Goal: Task Accomplishment & Management: Manage account settings

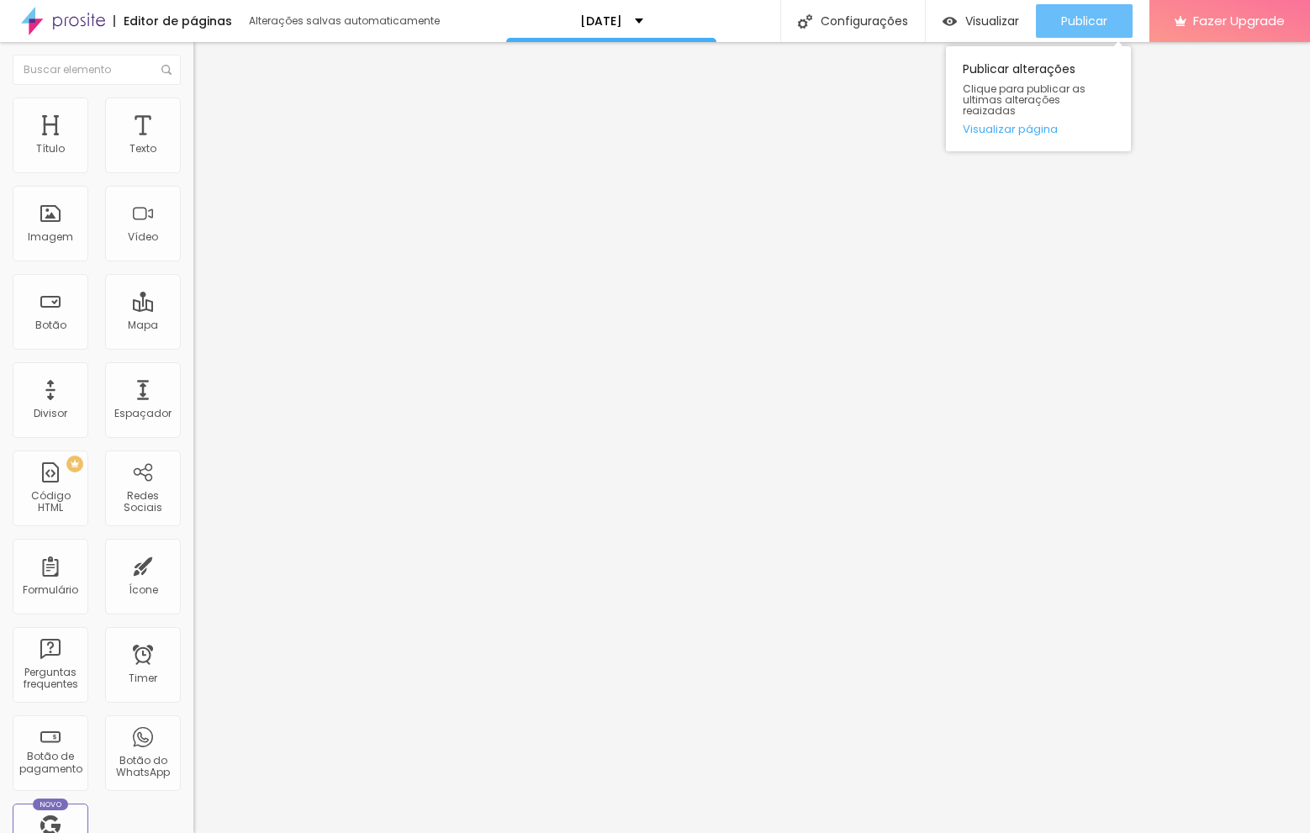
click at [1117, 21] on button "Publicar" at bounding box center [1084, 21] width 97 height 34
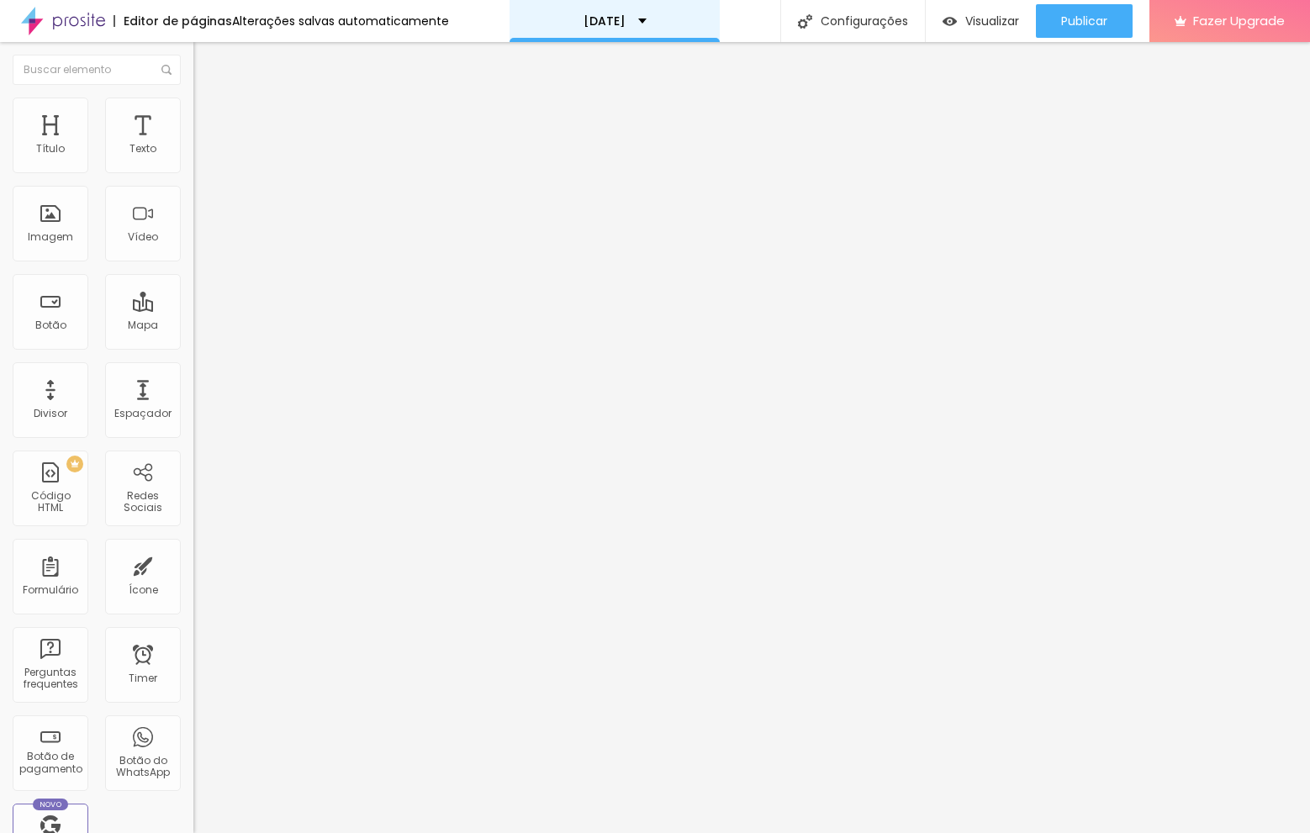
click at [669, 16] on div "[DATE]" at bounding box center [615, 21] width 210 height 42
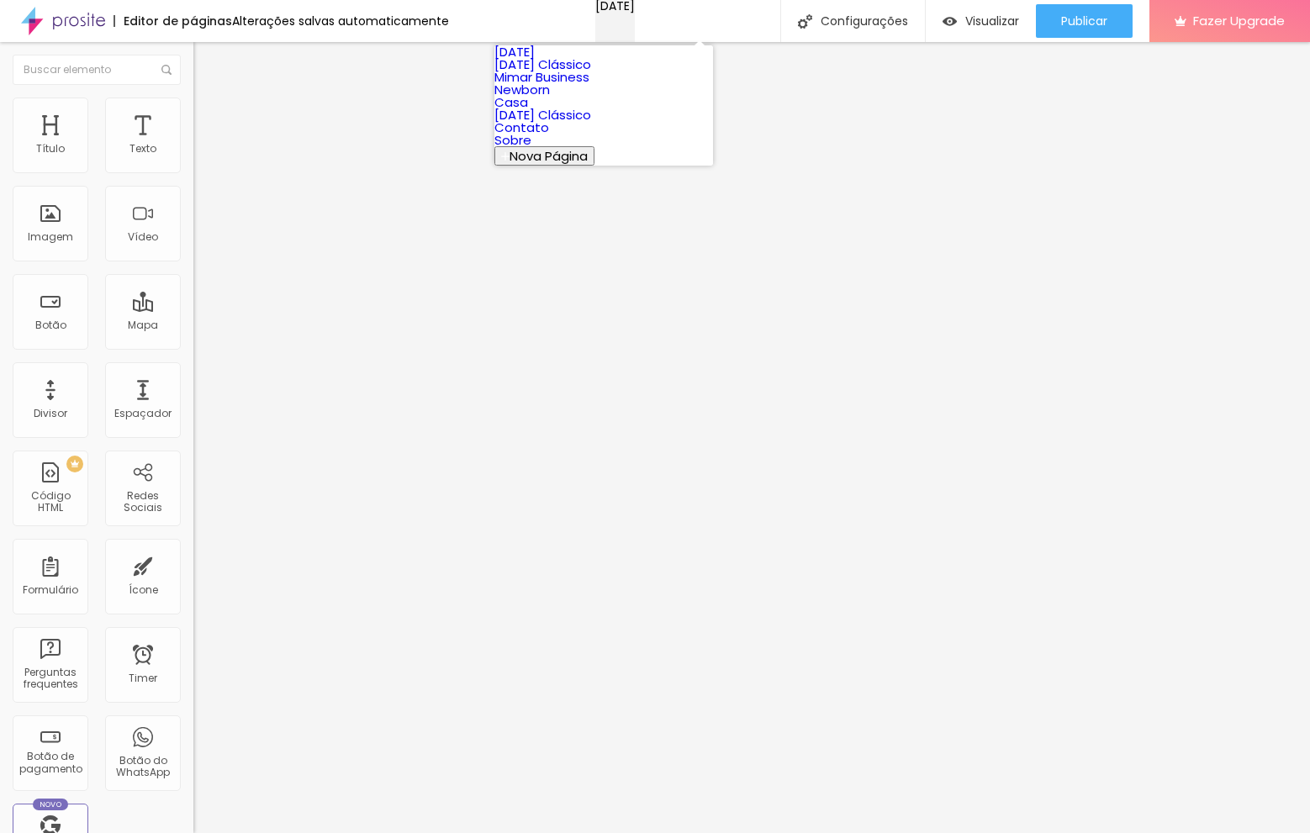
click at [635, 12] on div "[DATE]" at bounding box center [615, 6] width 40 height 12
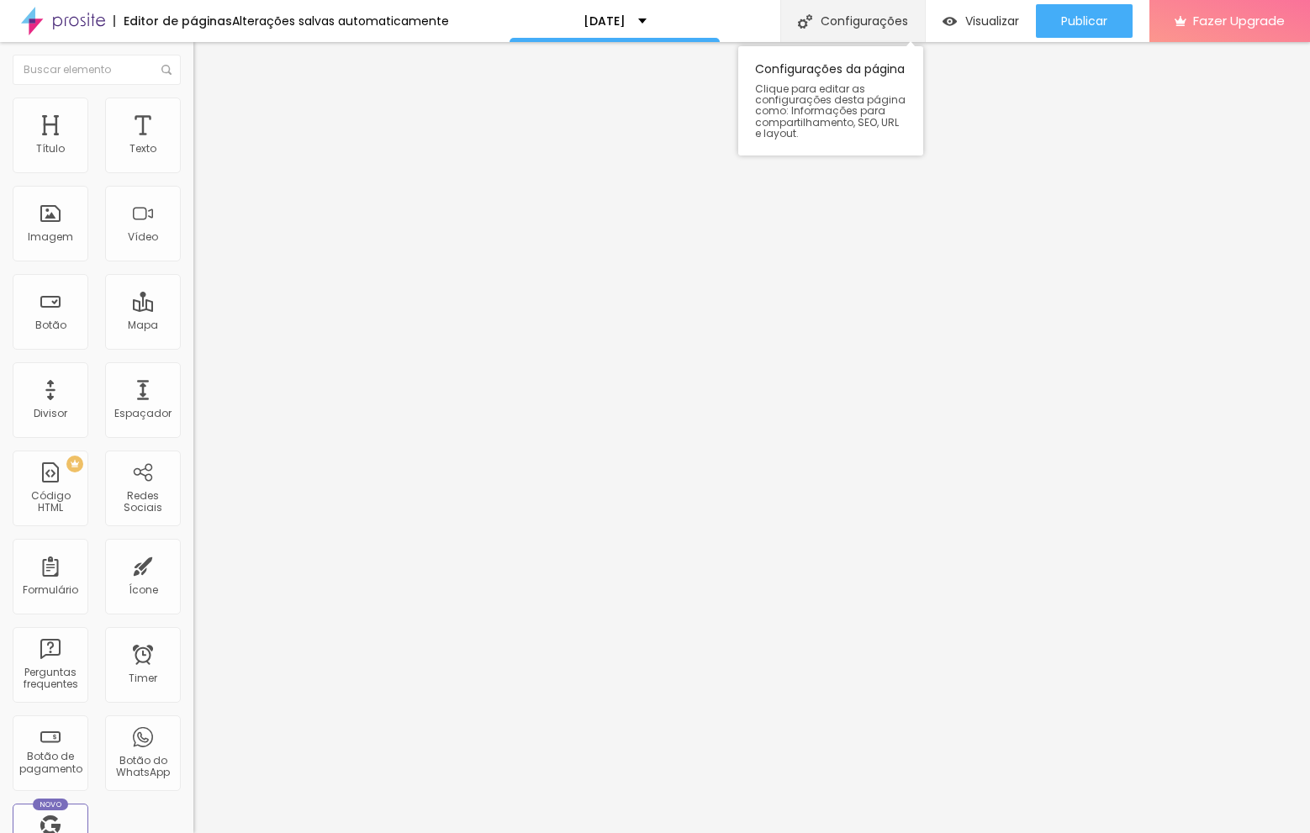
click at [863, 17] on div "Configurações" at bounding box center [852, 21] width 145 height 42
type input "/natal-2025"
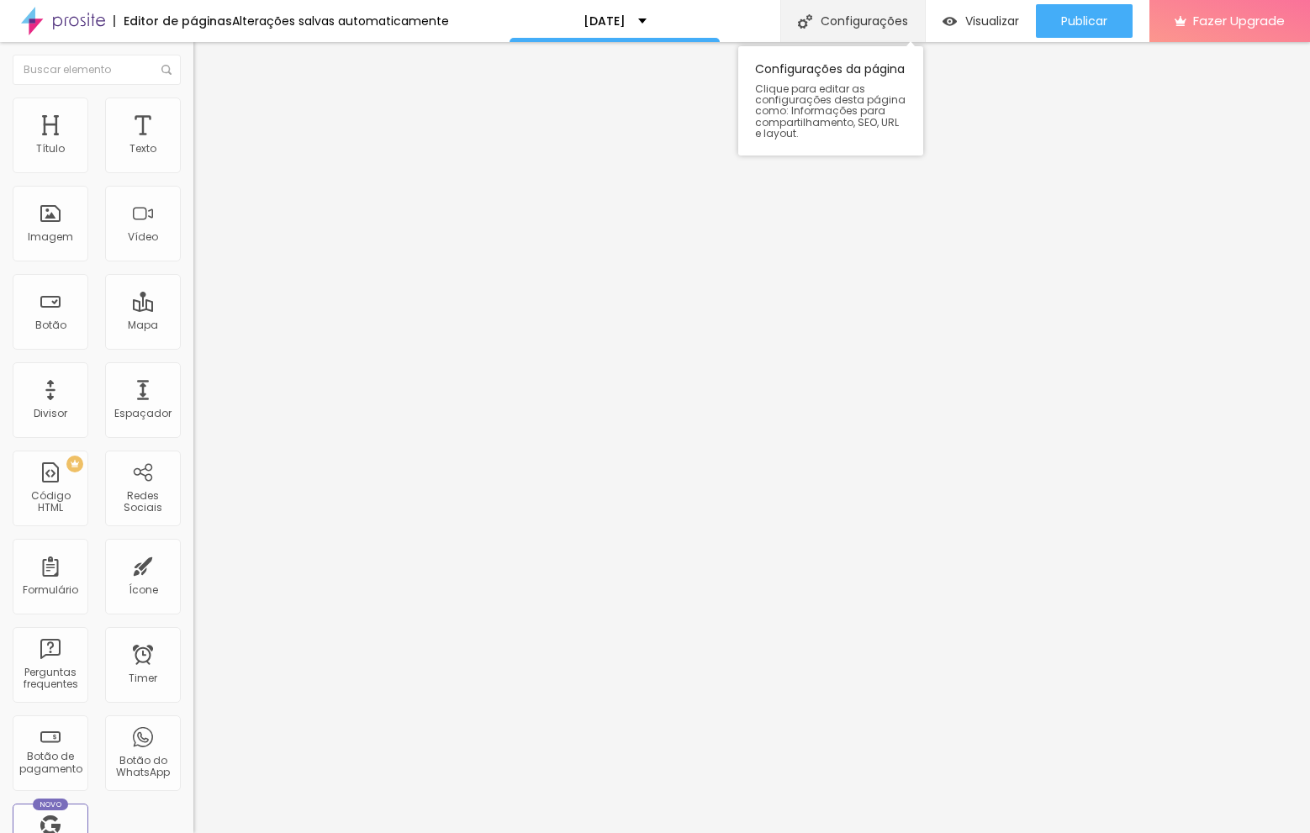
click at [833, 27] on div "Configurações" at bounding box center [852, 21] width 145 height 42
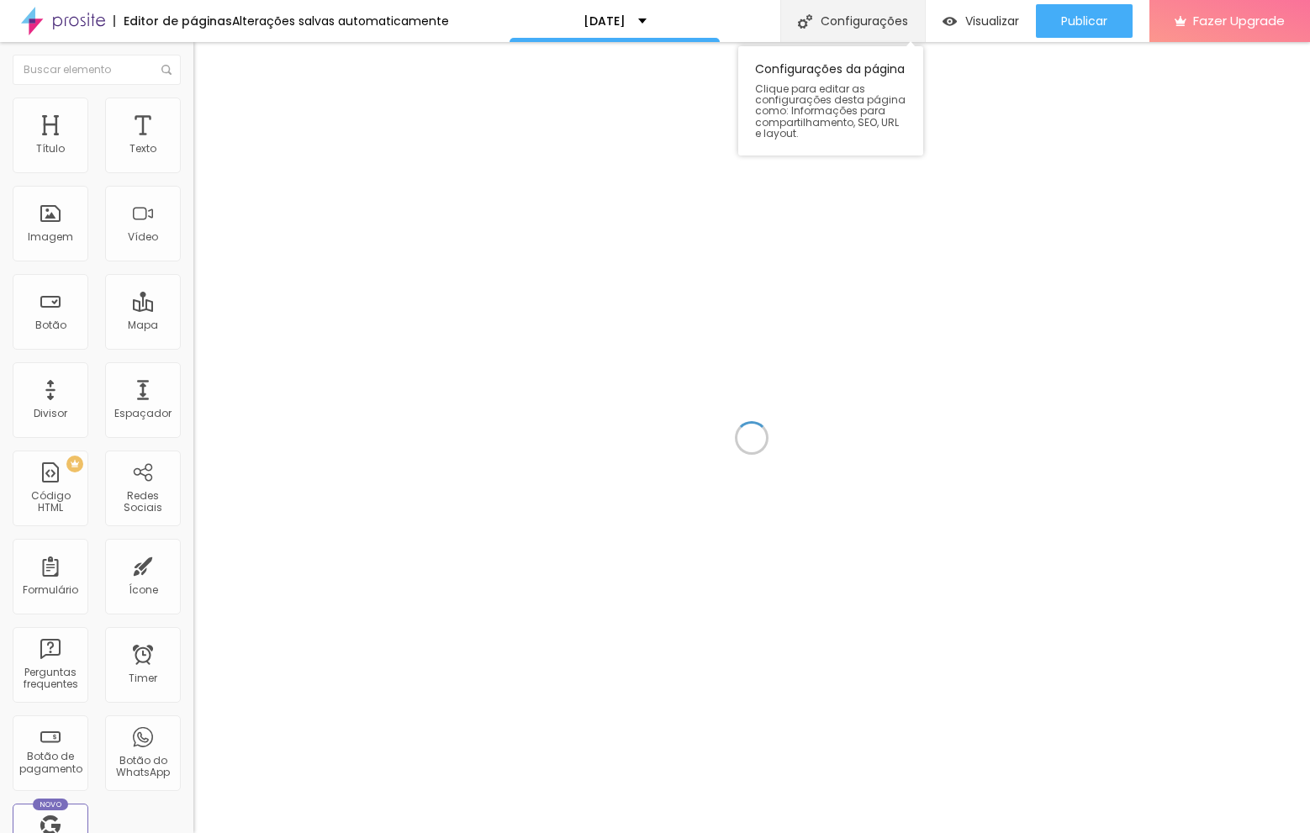
click at [867, 18] on div "Configurações" at bounding box center [852, 21] width 145 height 42
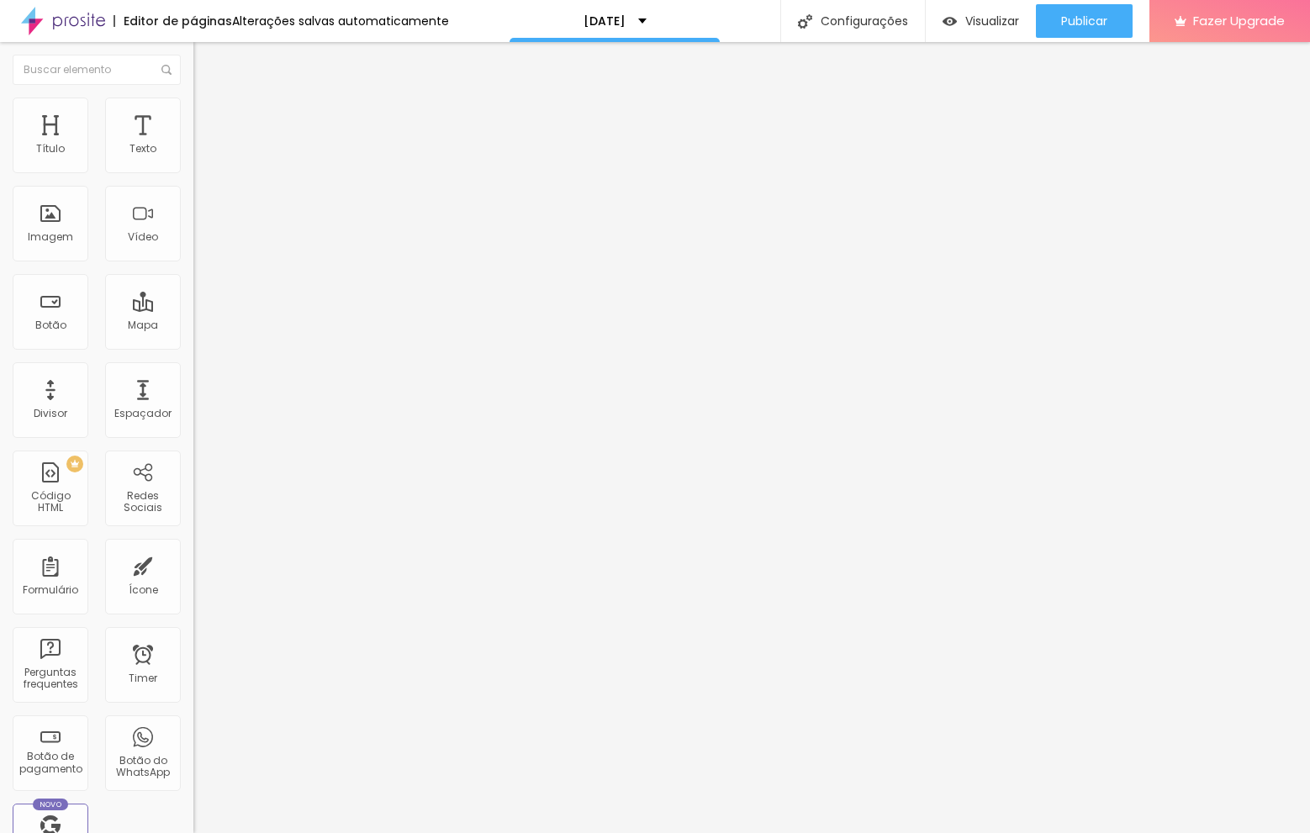
click at [872, 20] on div "Configurações" at bounding box center [852, 21] width 145 height 42
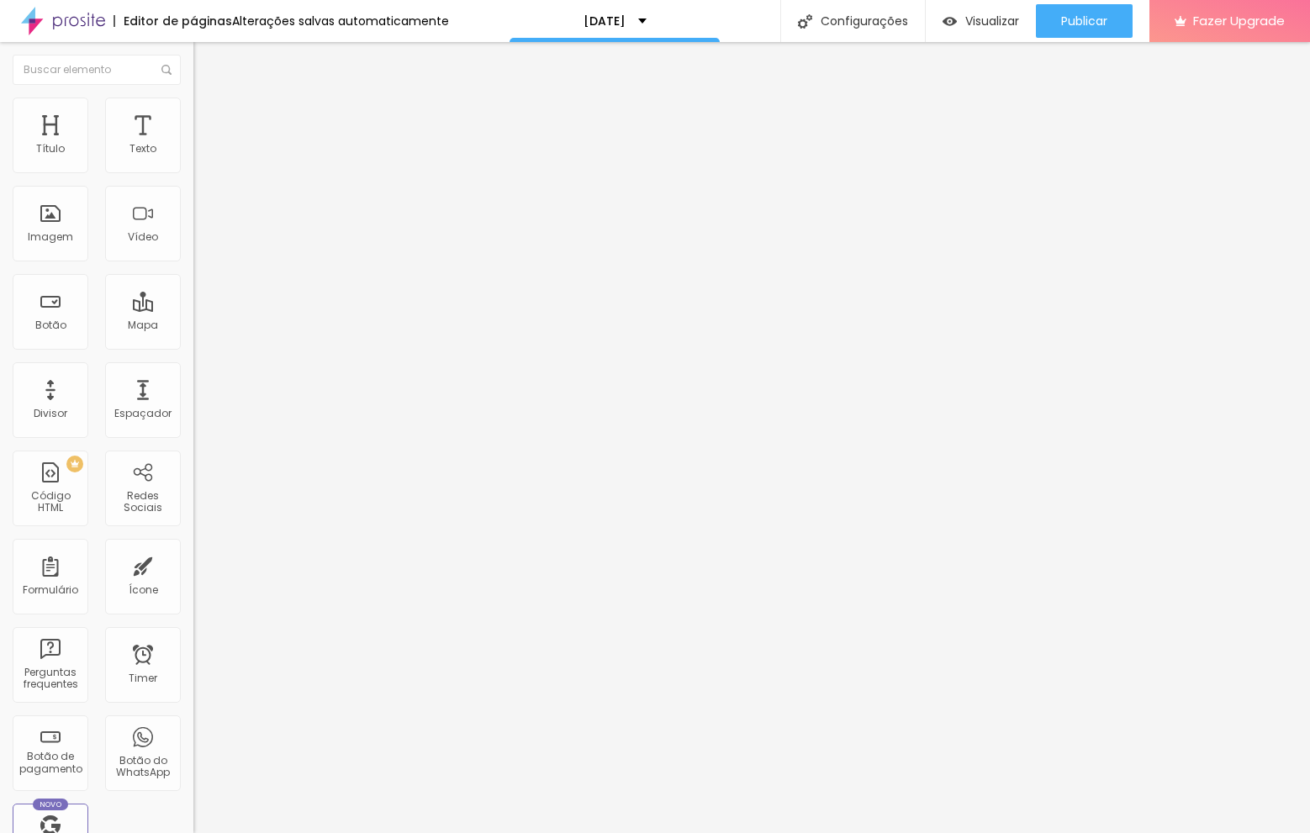
drag, startPoint x: 882, startPoint y: 506, endPoint x: 424, endPoint y: 511, distance: 458.4
type input "Sessões de [DATE] - [GEOGRAPHIC_DATA]"
drag, startPoint x: 874, startPoint y: 405, endPoint x: 453, endPoint y: 415, distance: 420.6
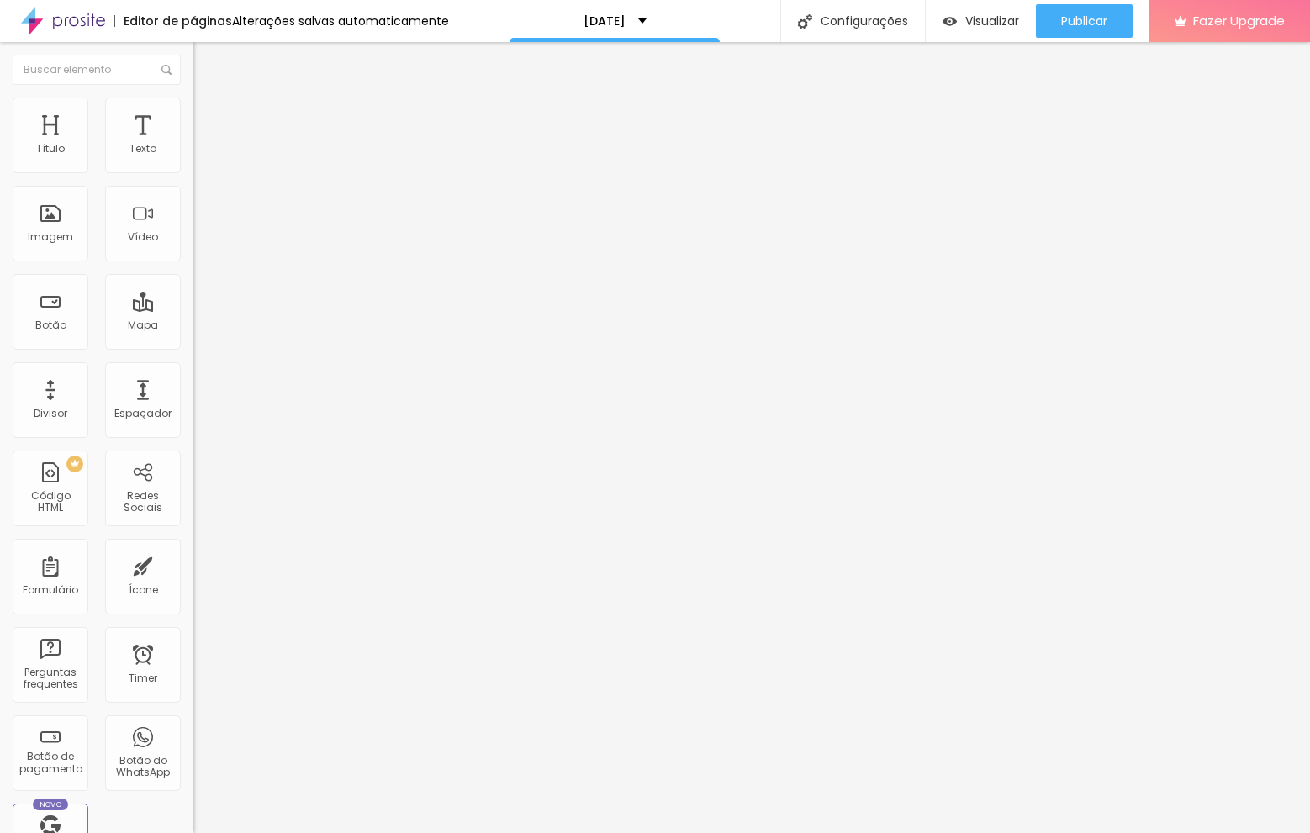
type input "Sessões de [DATE] - [GEOGRAPHIC_DATA]"
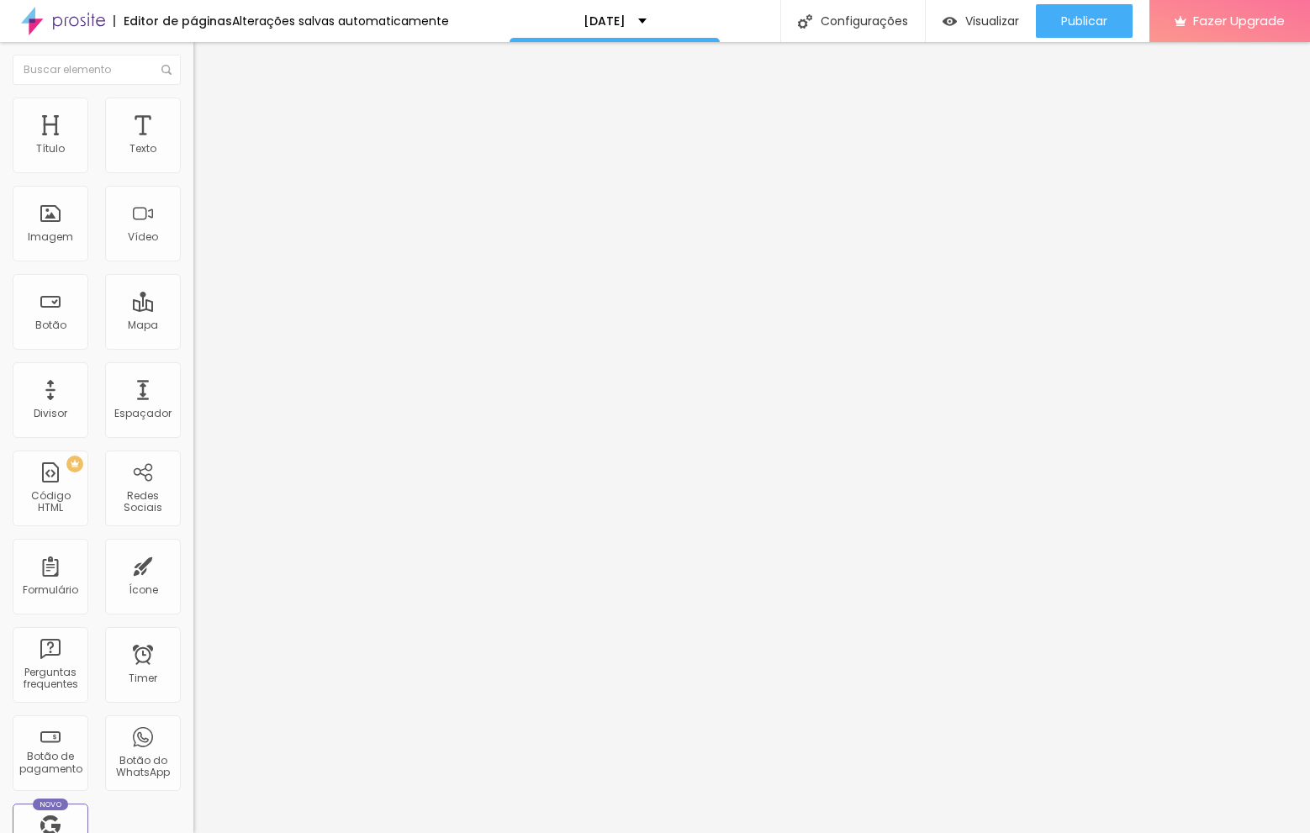
type textarea "sessão de [DATE],[DATE],ensaio de [DATE],ensaio,newborn ,recem-nascido,[PERSON_…"
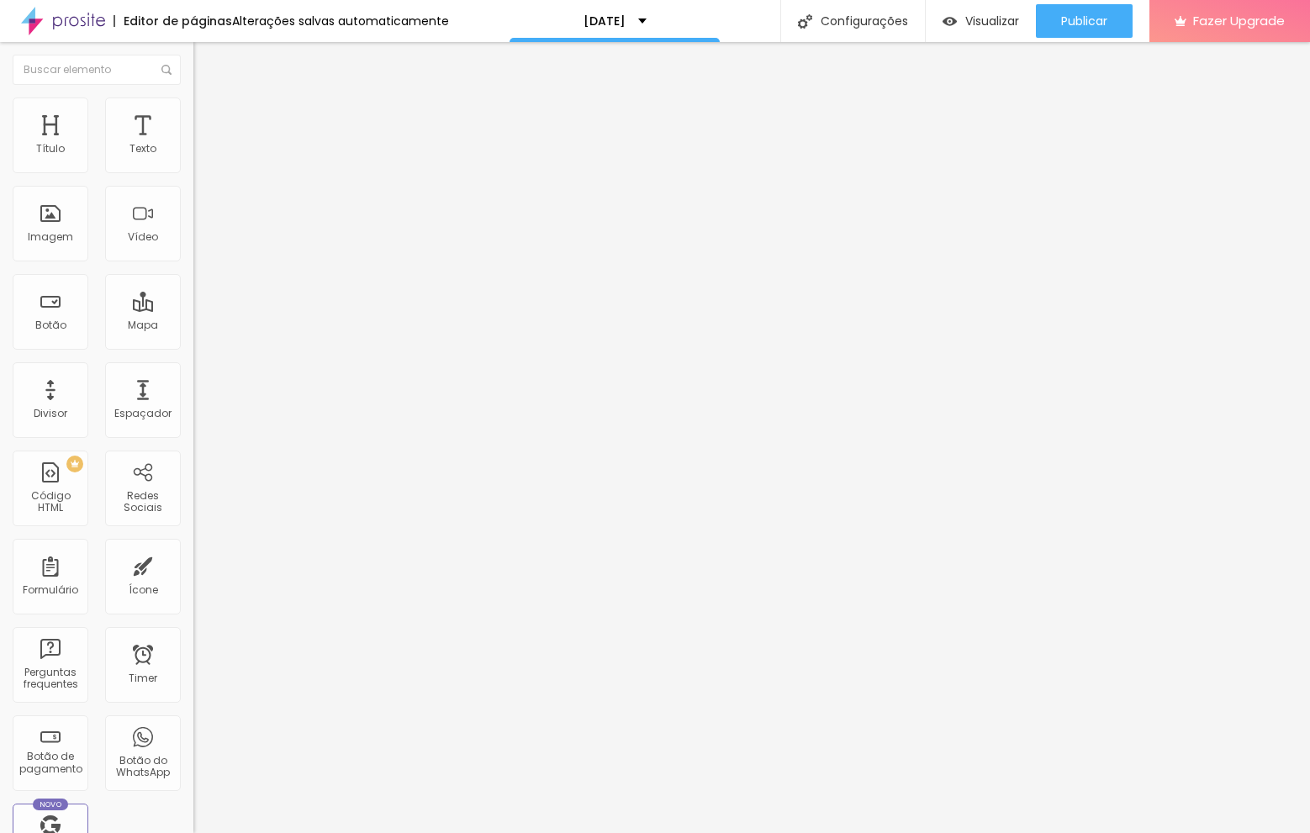
click at [847, 19] on div "Configurações" at bounding box center [852, 21] width 145 height 42
click at [1070, 18] on span "Publicar" at bounding box center [1084, 20] width 46 height 13
